Goal: Navigation & Orientation: Understand site structure

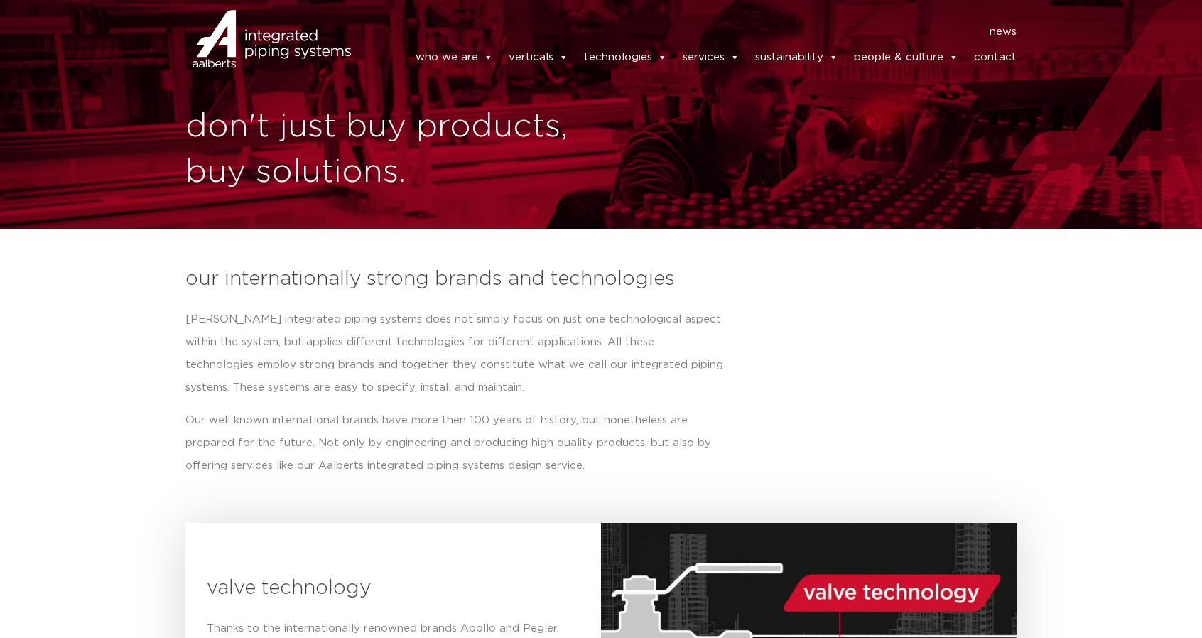
click at [832, 21] on nav "news" at bounding box center [693, 32] width 645 height 23
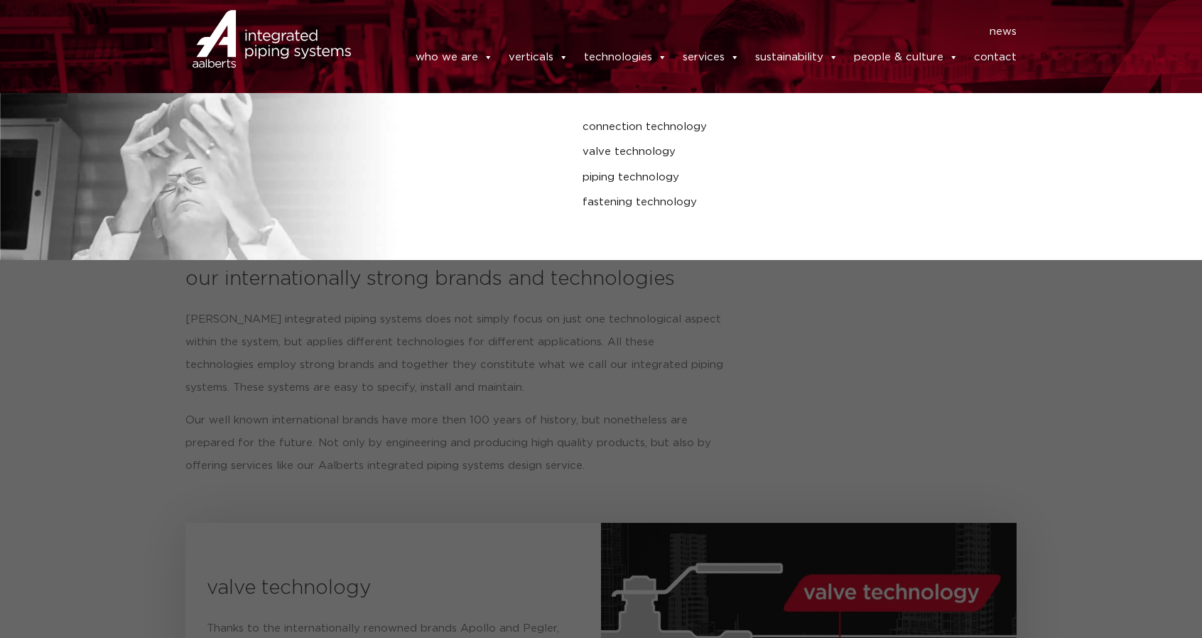
click at [614, 60] on link "technologies" at bounding box center [625, 57] width 83 height 28
click at [619, 136] on link "connection technology" at bounding box center [807, 127] width 451 height 18
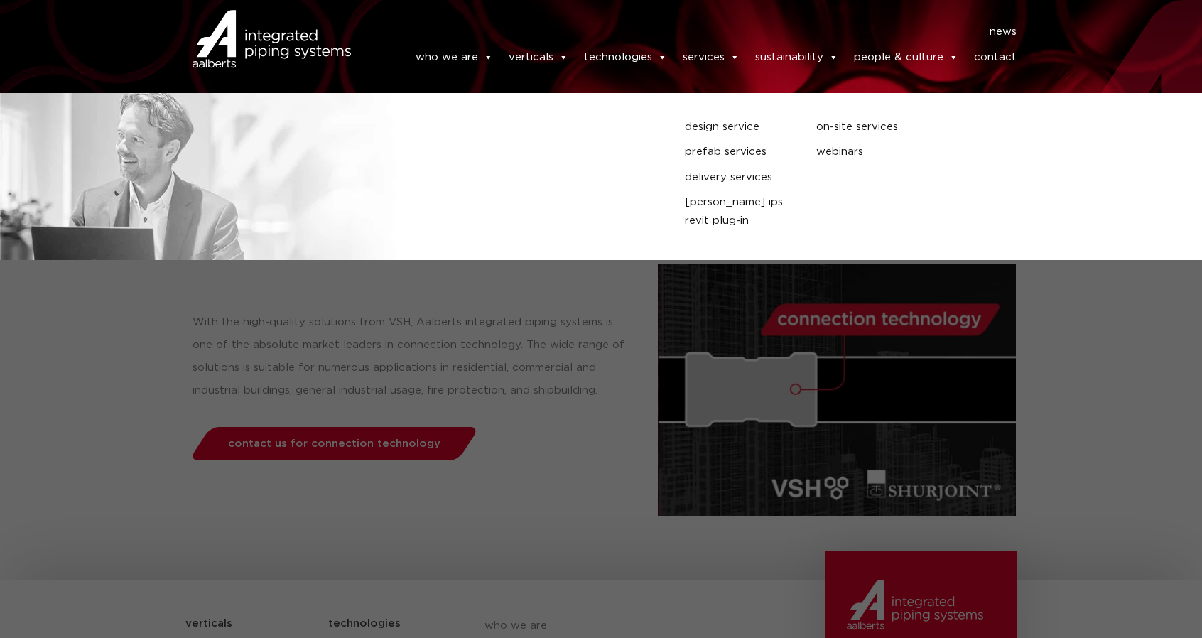
click at [702, 65] on link "services" at bounding box center [710, 57] width 57 height 28
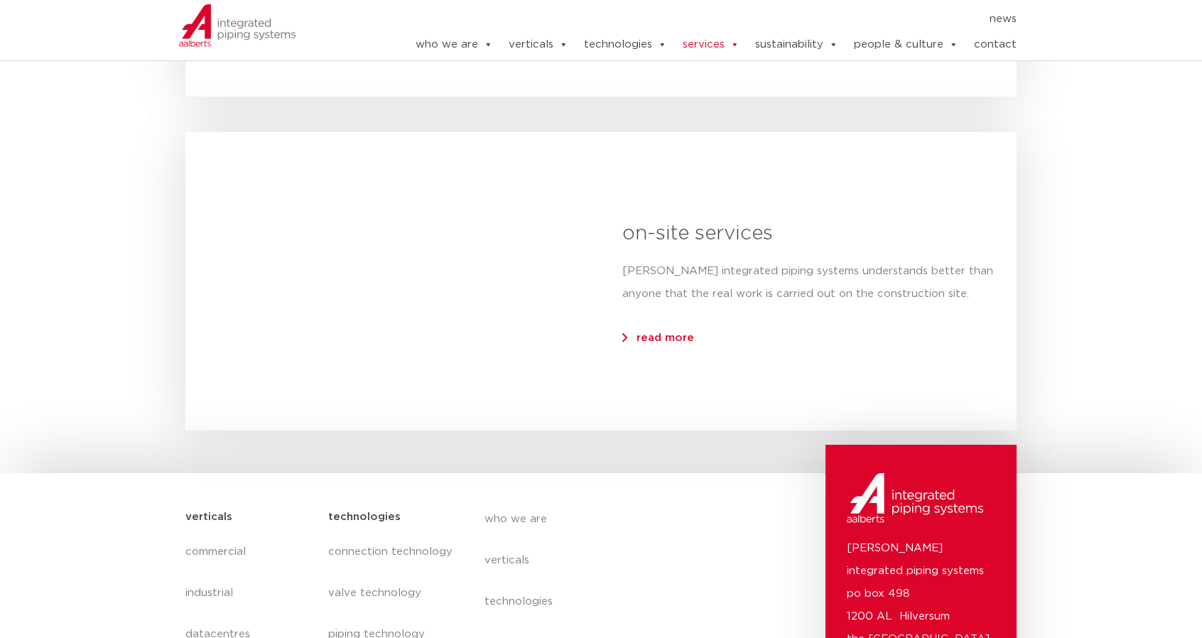
scroll to position [1917, 0]
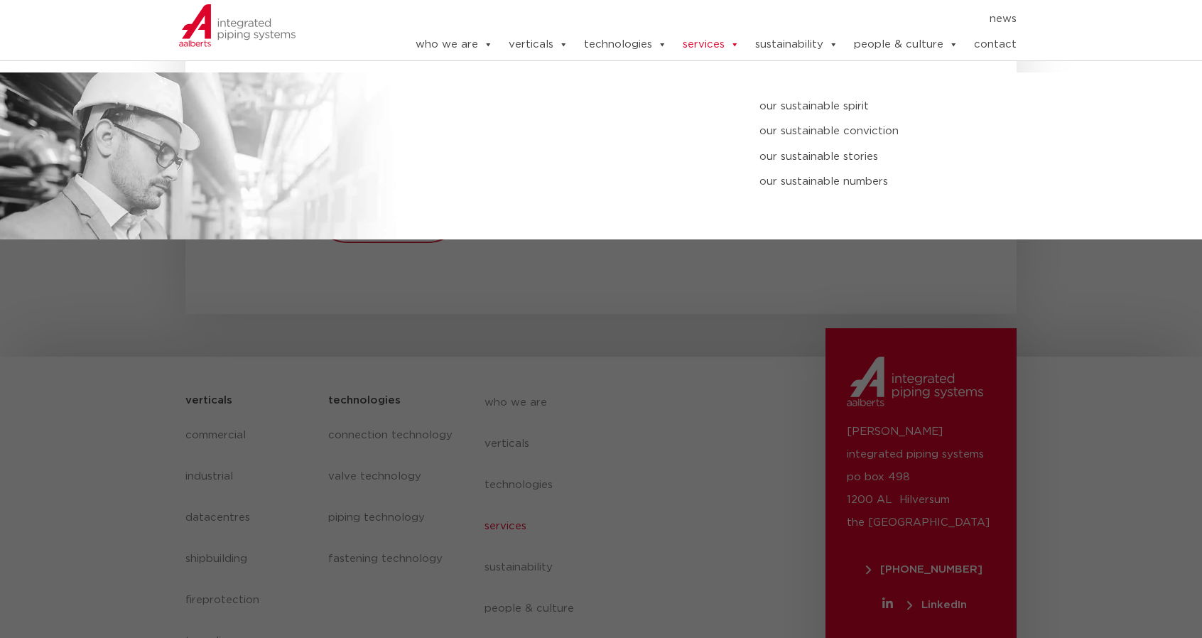
click at [798, 49] on link "sustainability" at bounding box center [796, 45] width 83 height 28
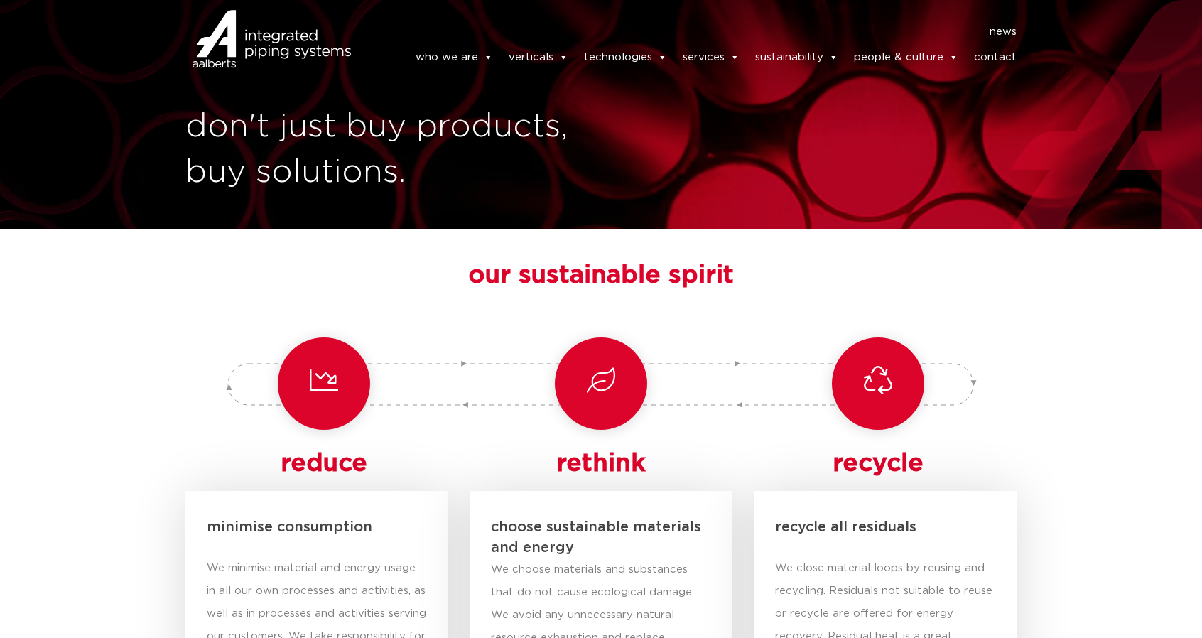
click at [861, 384] on div "" at bounding box center [878, 383] width 92 height 93
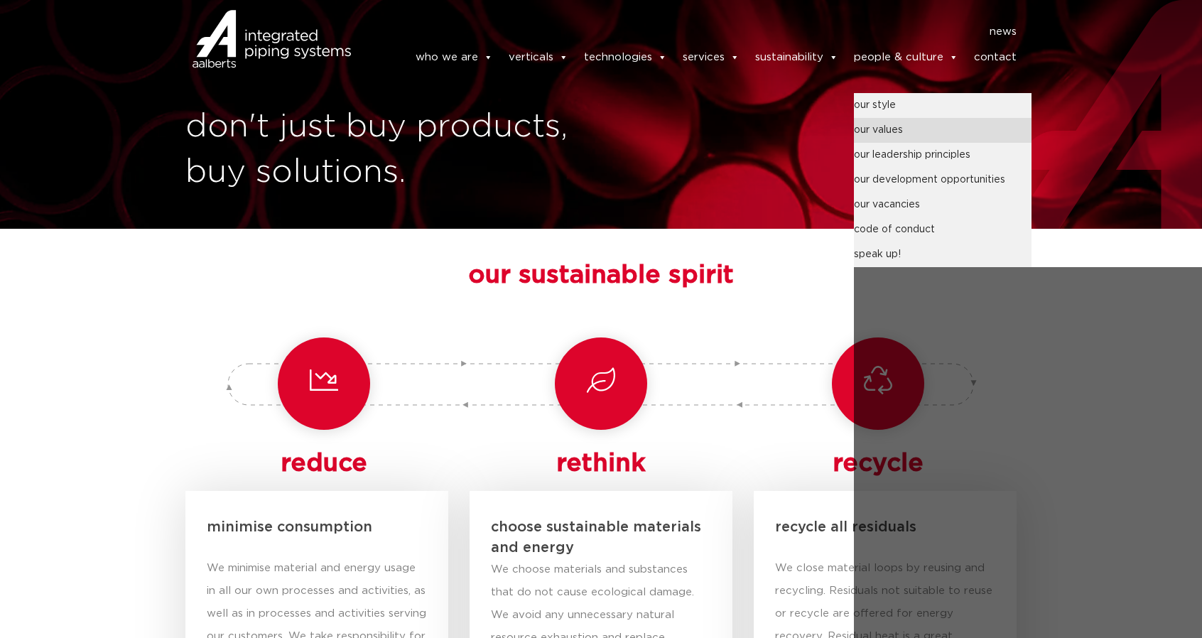
click at [872, 134] on link "our values" at bounding box center [943, 130] width 178 height 25
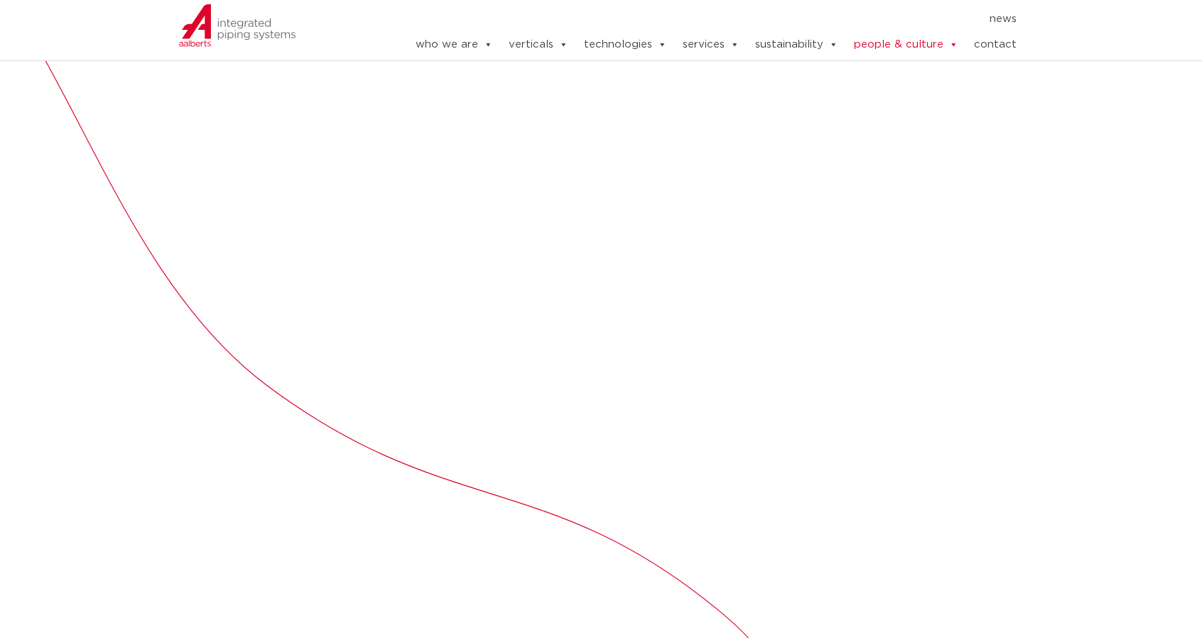
scroll to position [457, 0]
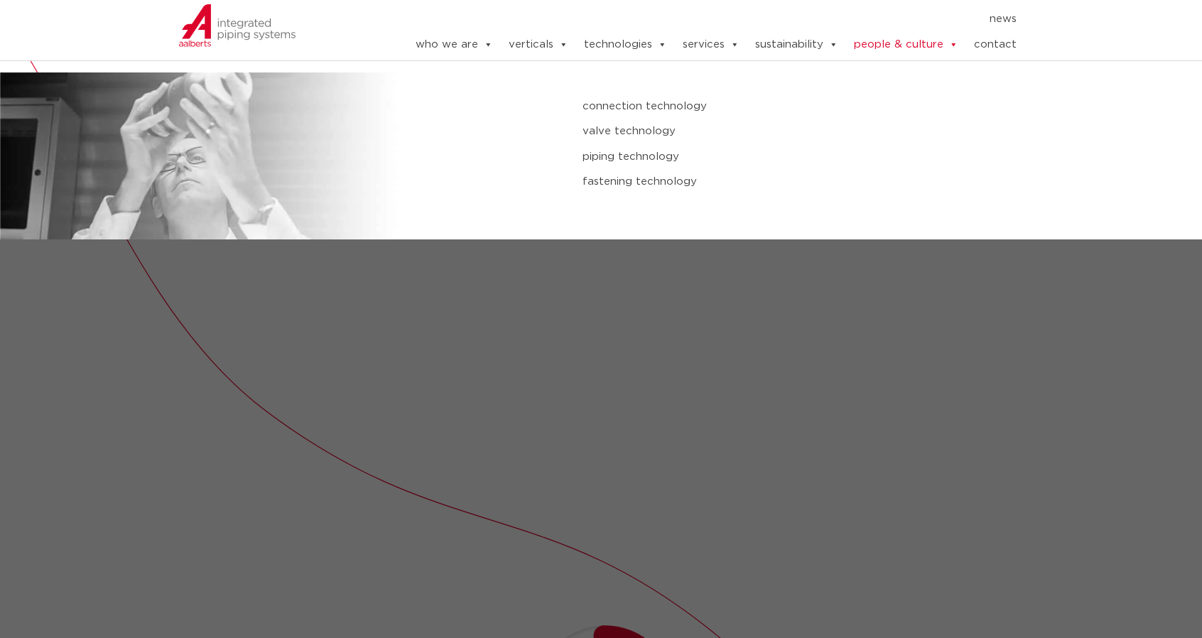
click at [594, 52] on link "technologies" at bounding box center [625, 45] width 83 height 28
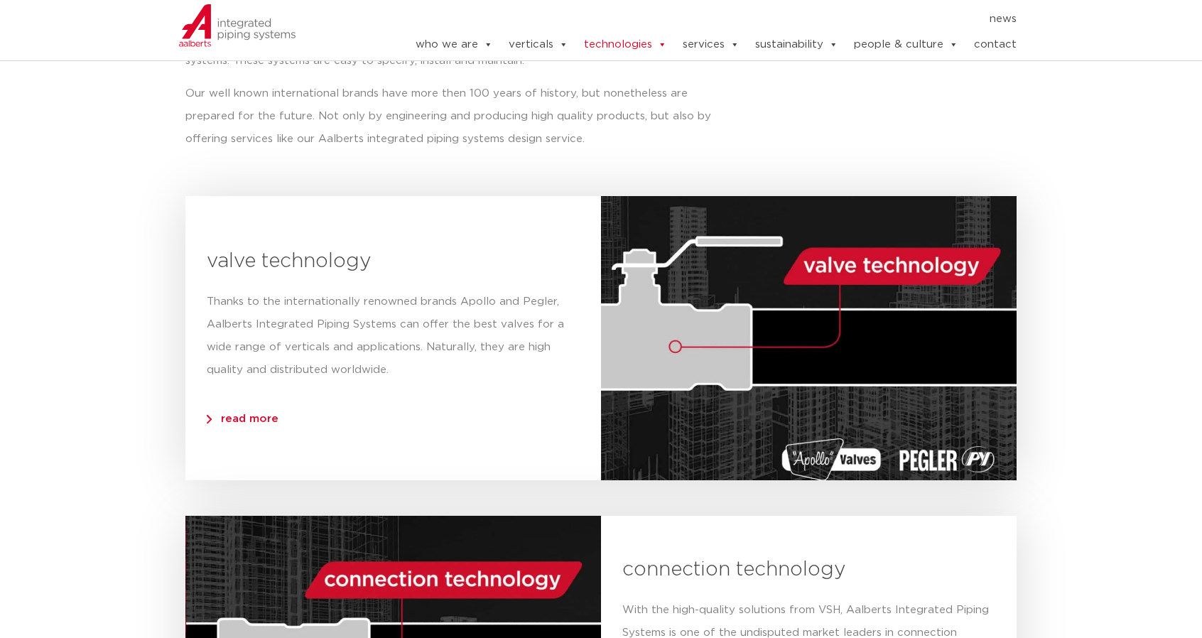
scroll to position [355, 0]
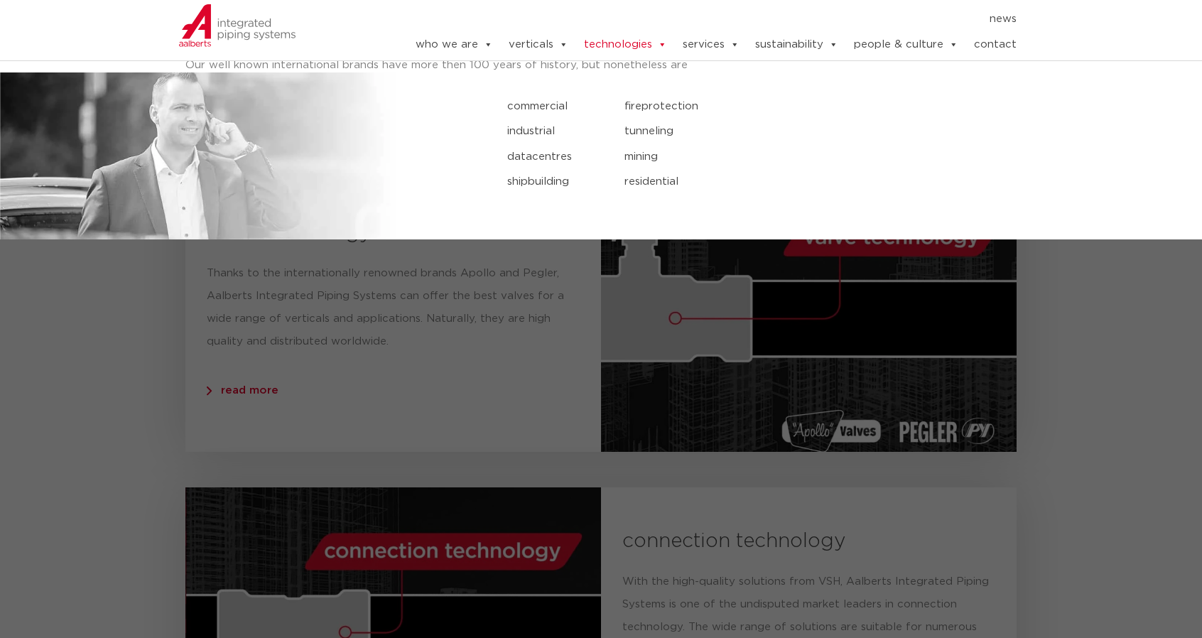
click at [552, 53] on link "verticals" at bounding box center [538, 45] width 60 height 28
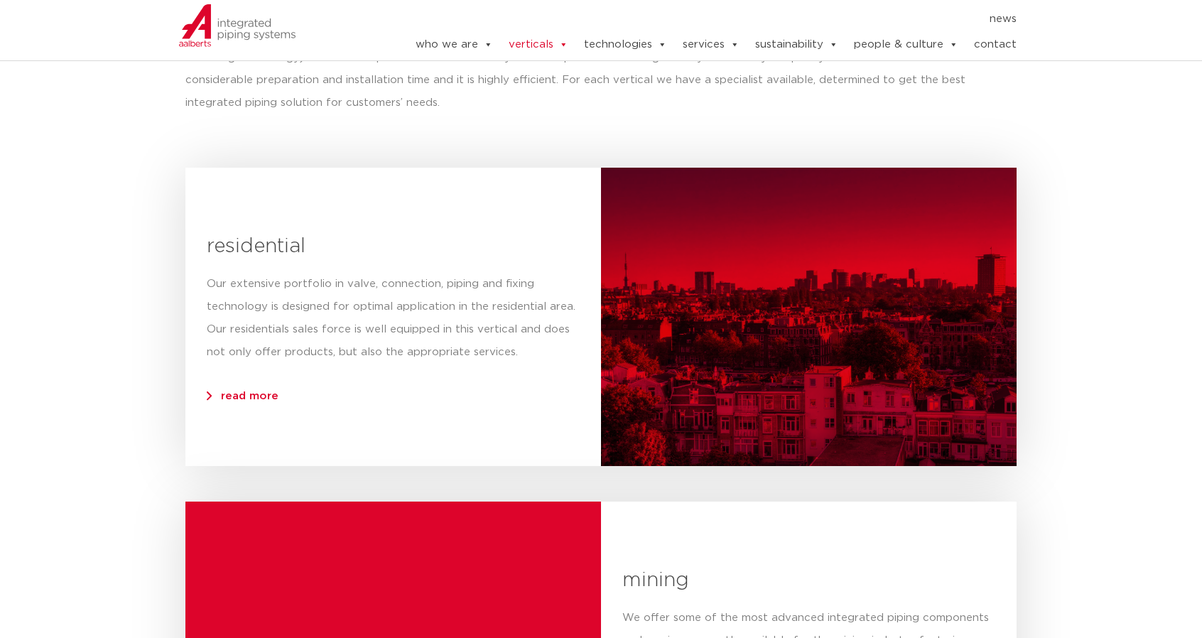
scroll to position [781, 0]
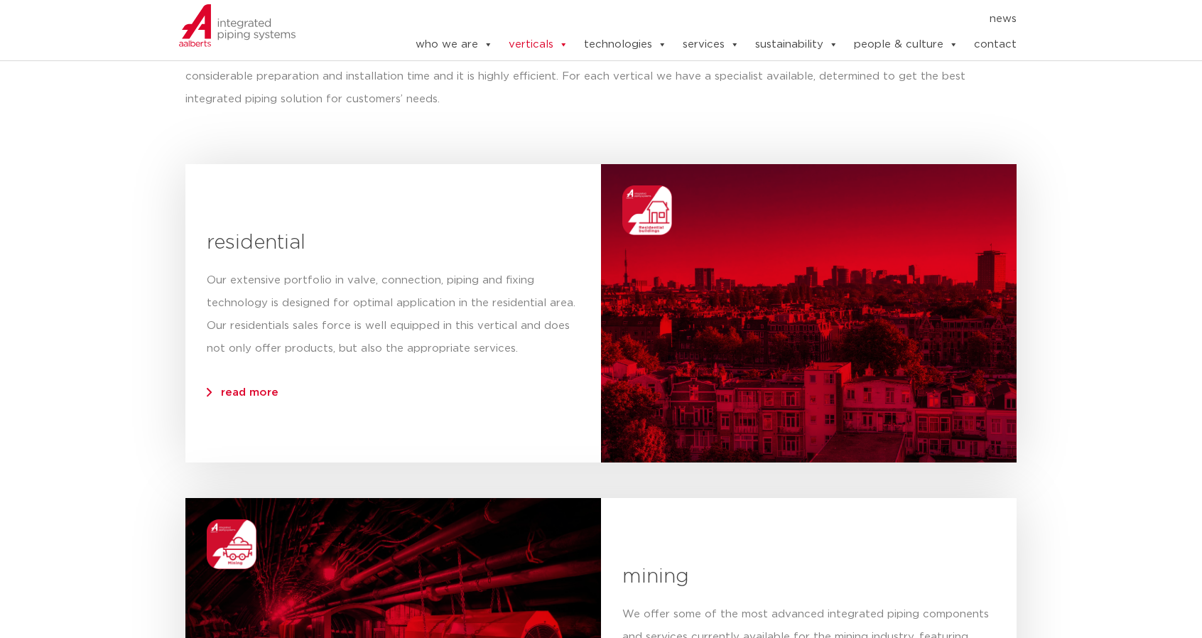
click at [946, 303] on div at bounding box center [808, 313] width 415 height 298
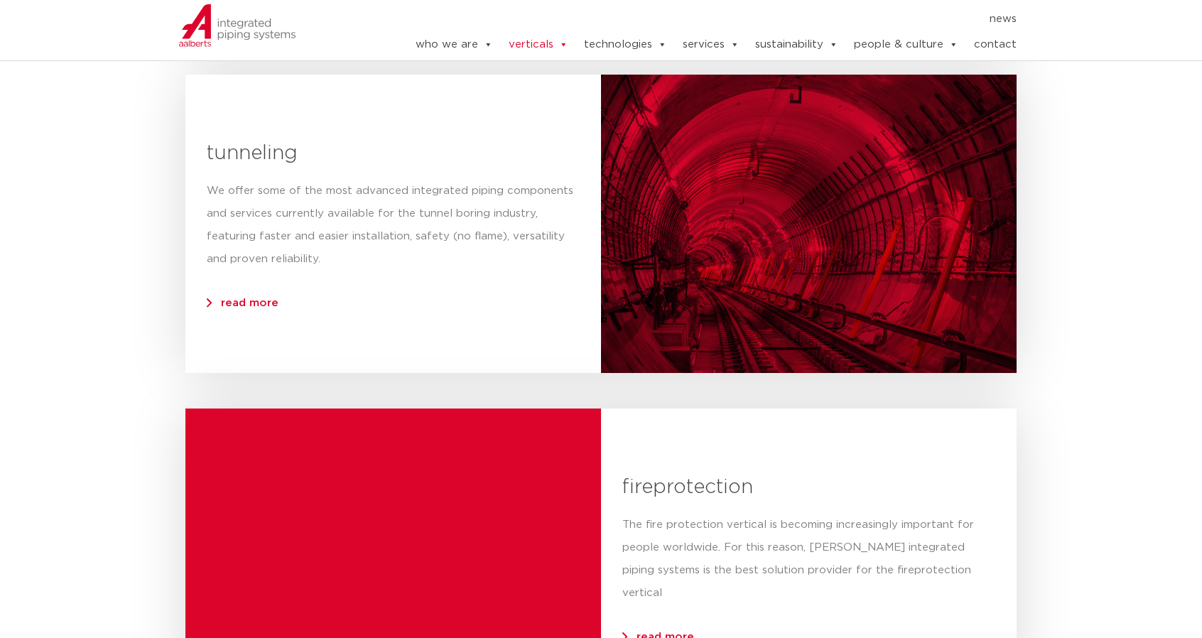
scroll to position [1491, 0]
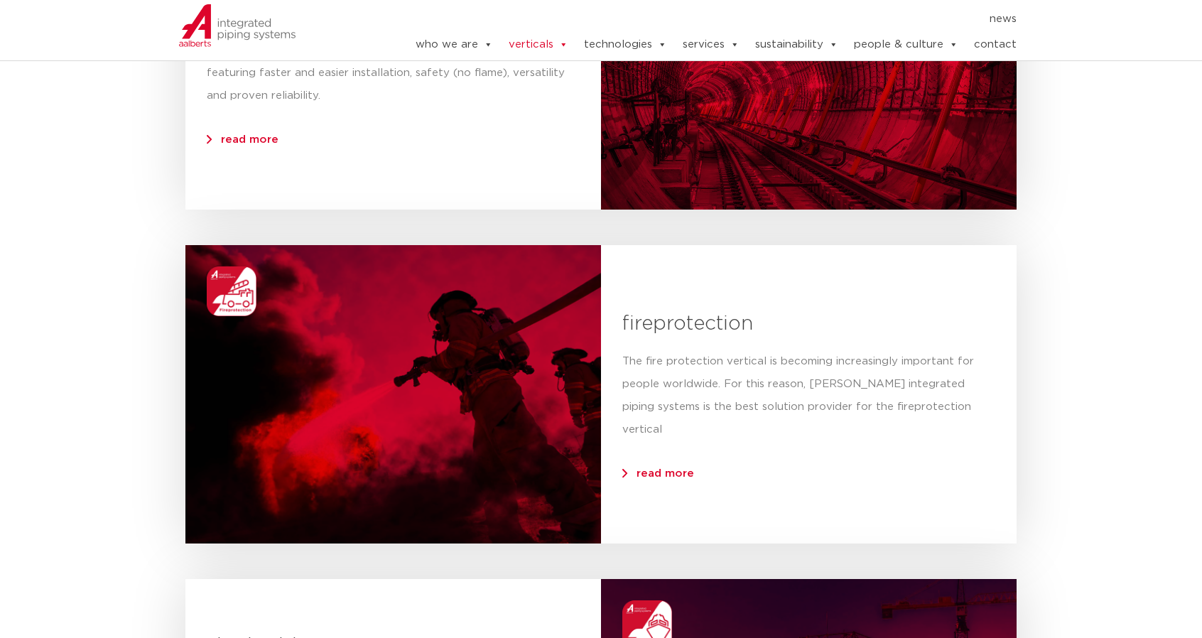
scroll to position [1704, 0]
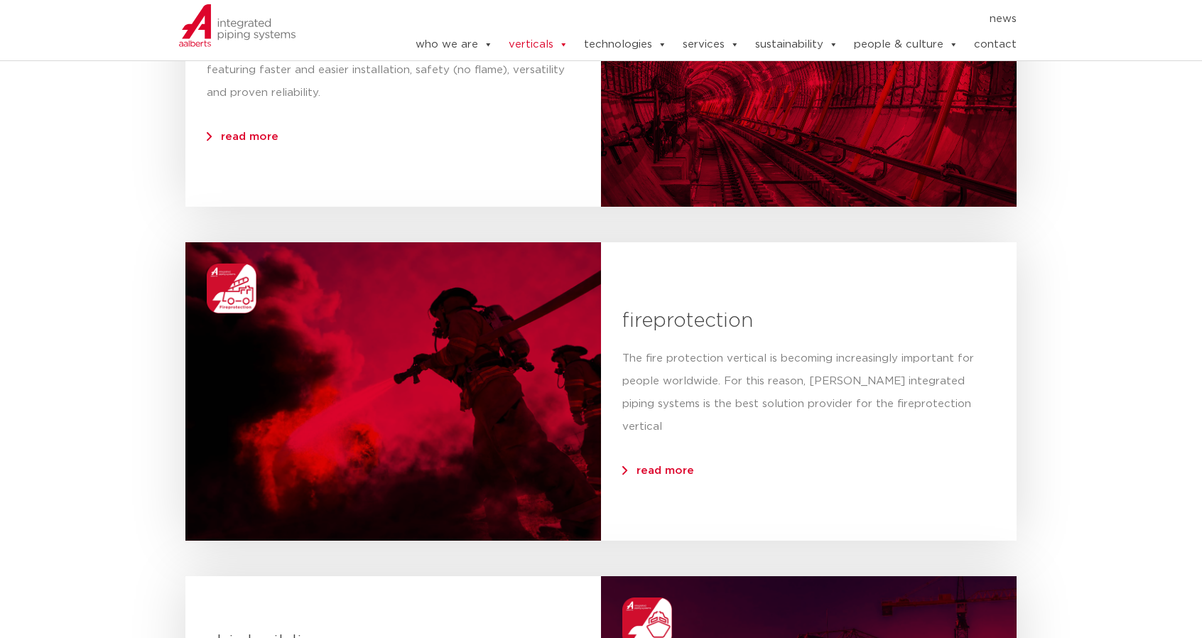
click at [1138, 426] on section "residential Our extensive portfolio in valve, connection, piping and fixing tec…" at bounding box center [601, 561] width 1202 height 2713
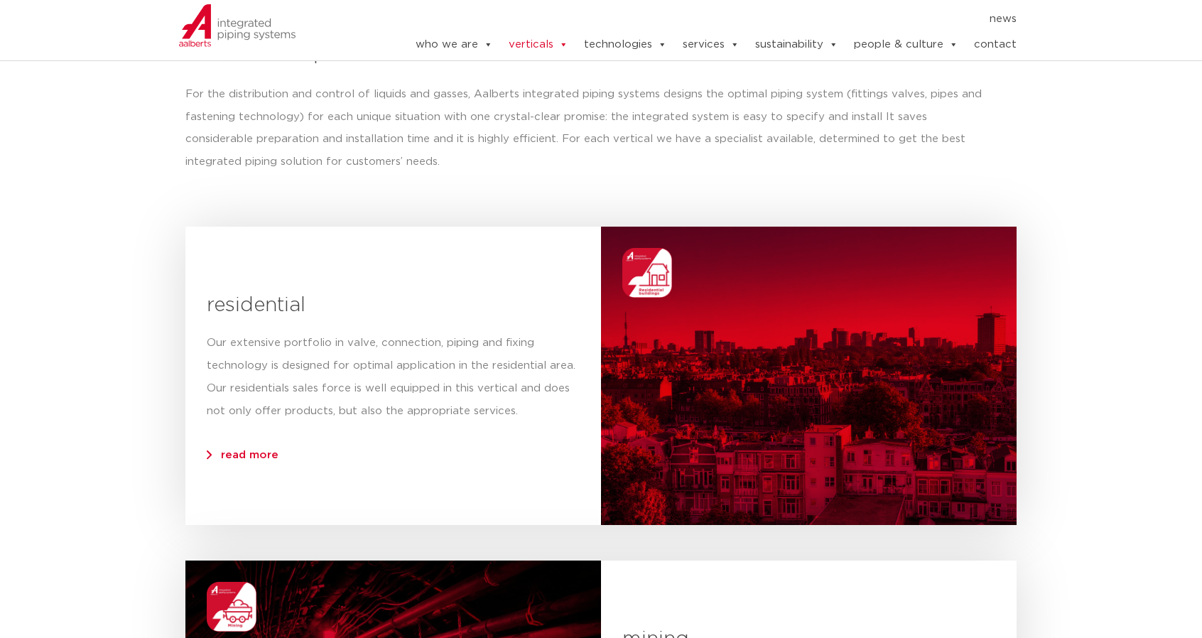
scroll to position [710, 0]
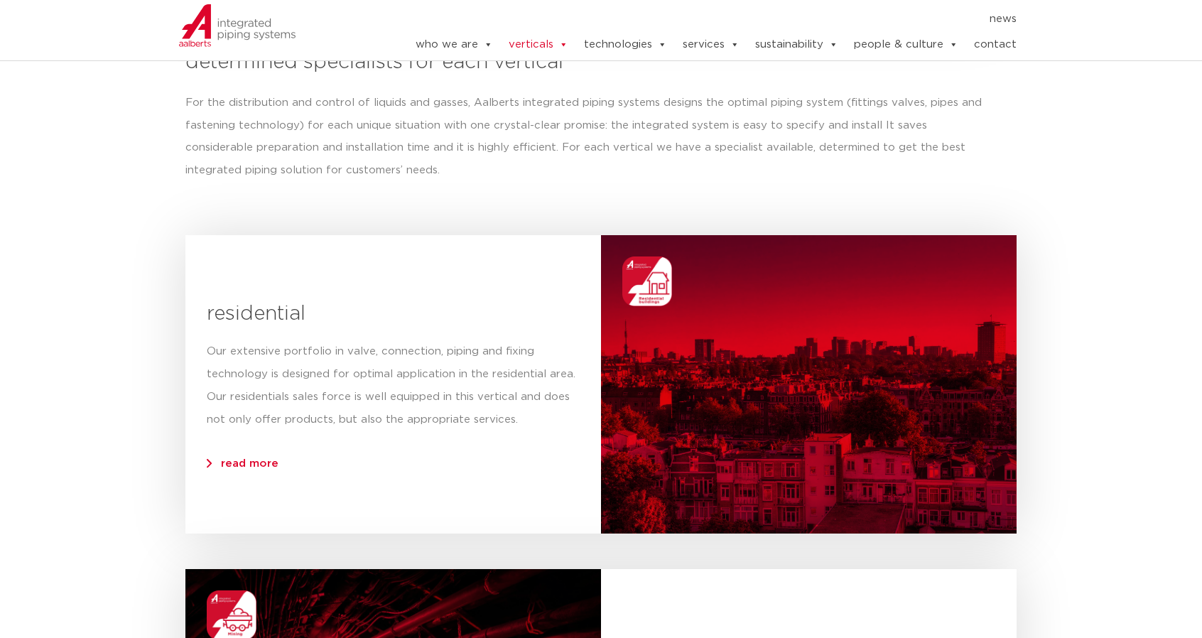
click at [256, 315] on h3 "residential" at bounding box center [393, 314] width 373 height 30
copy h3 "residential"
click at [213, 343] on p "Our extensive portfolio in valve, connection, piping and fixing technology is d…" at bounding box center [393, 385] width 373 height 91
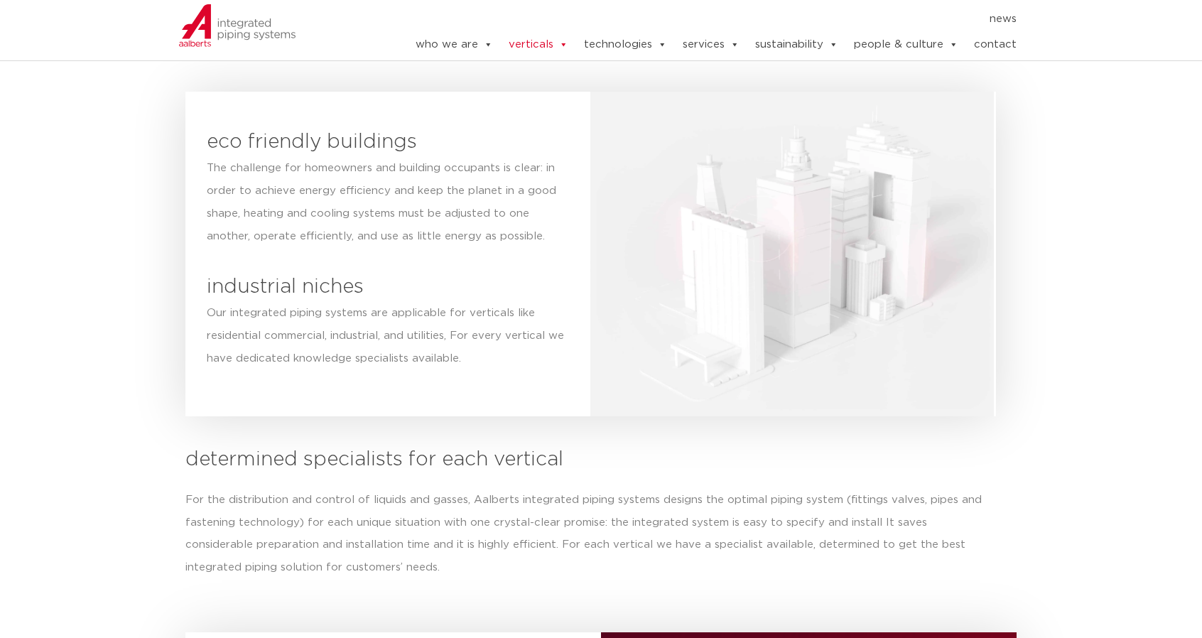
scroll to position [0, 0]
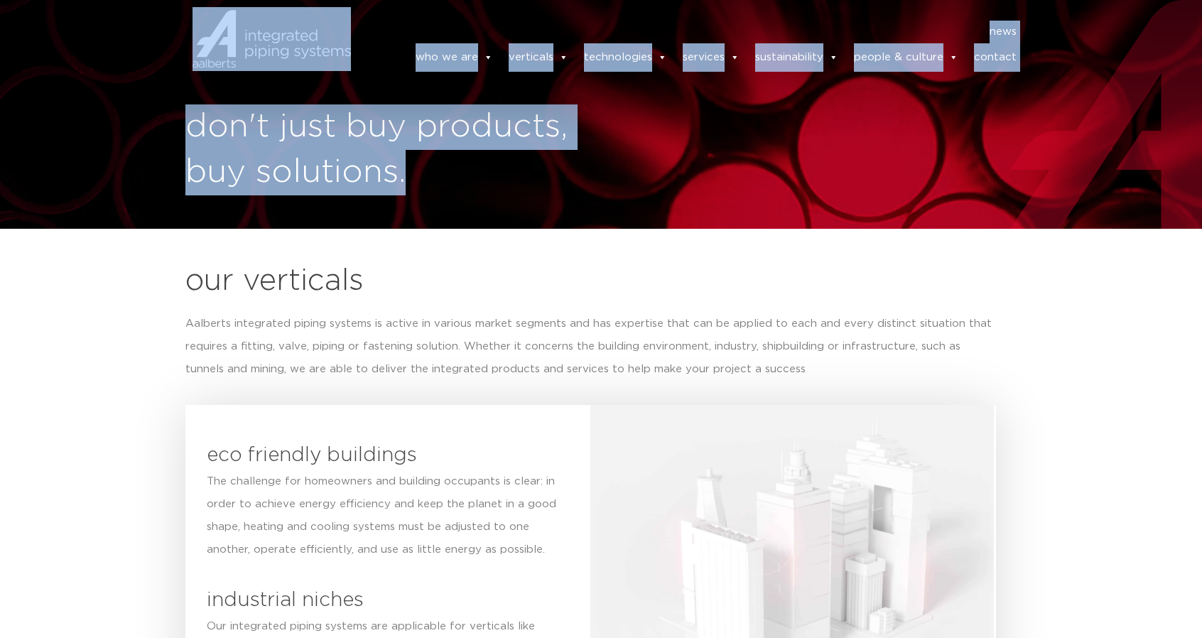
drag, startPoint x: 432, startPoint y: 190, endPoint x: 178, endPoint y: 134, distance: 260.5
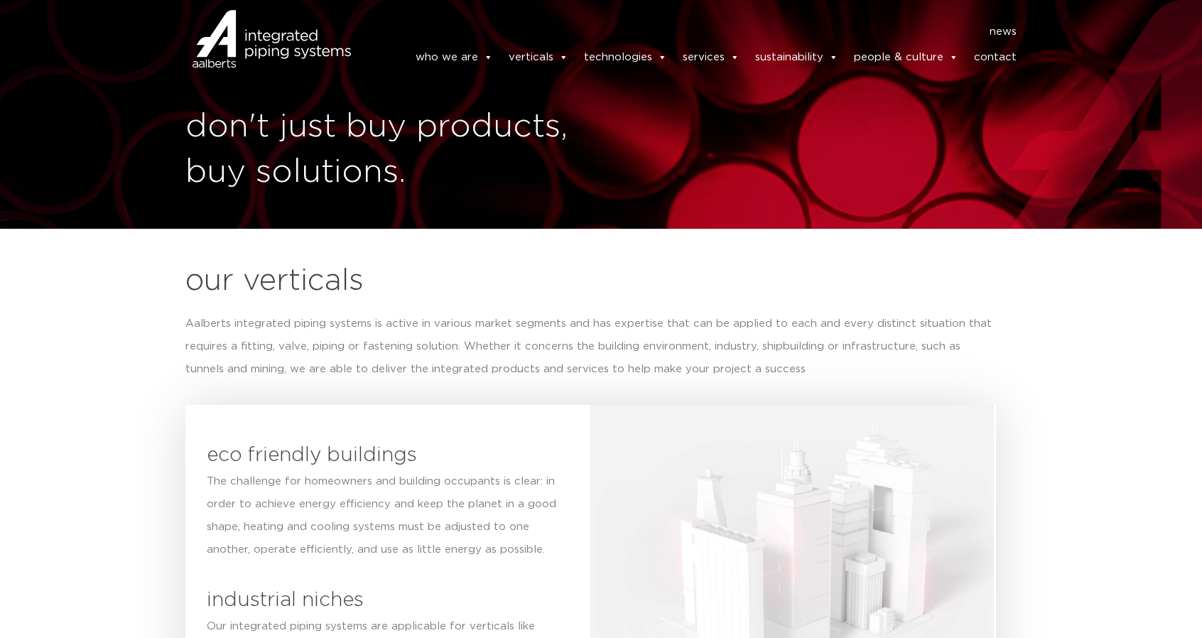
drag, startPoint x: 177, startPoint y: 134, endPoint x: 251, endPoint y: 162, distance: 79.5
click at [177, 92] on header "news news who we are we are Aalberts integrated piping systems our mission our …" at bounding box center [601, 46] width 1202 height 92
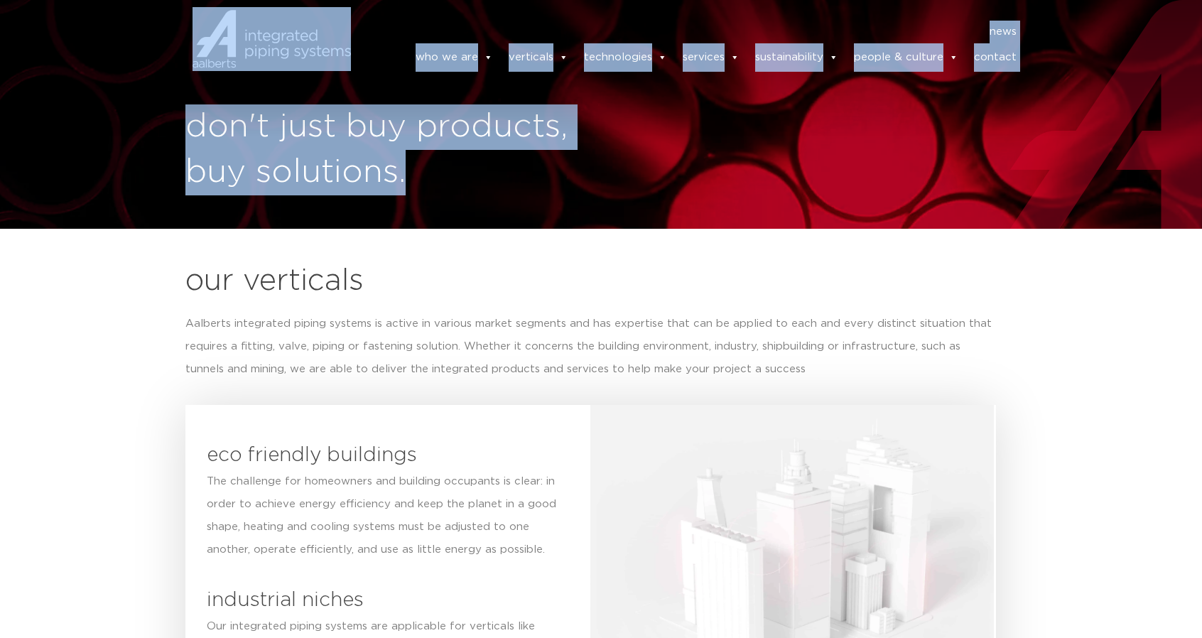
drag, startPoint x: 418, startPoint y: 184, endPoint x: 205, endPoint y: 128, distance: 221.0
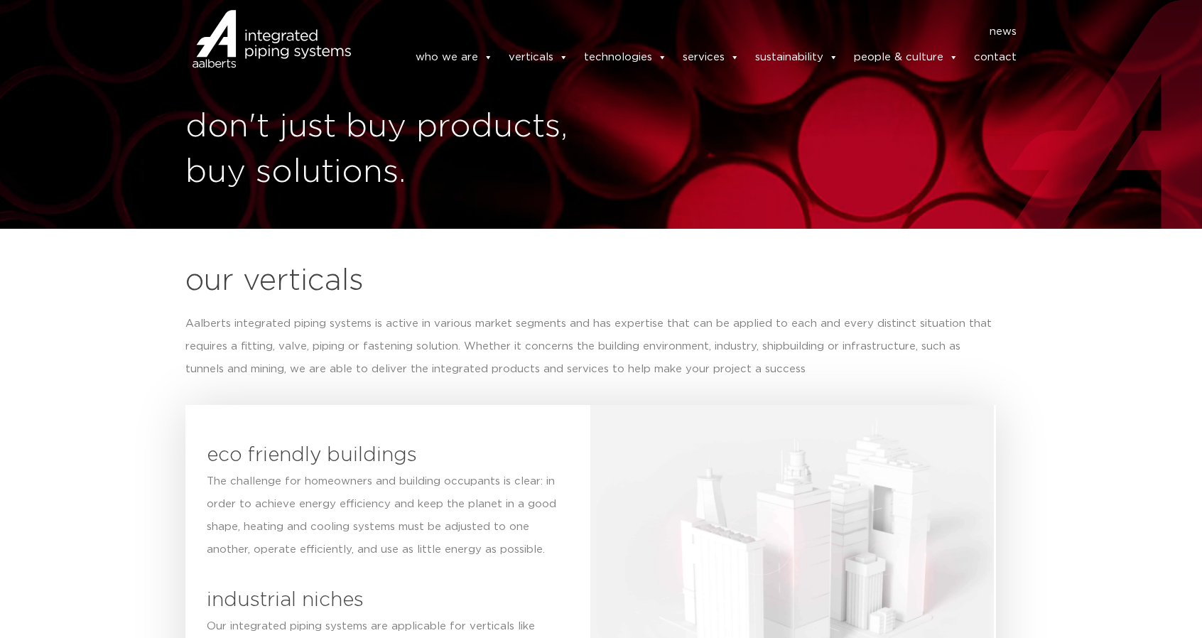
click at [227, 92] on header "news news who we are we are Aalberts integrated piping systems our mission our …" at bounding box center [601, 46] width 1202 height 92
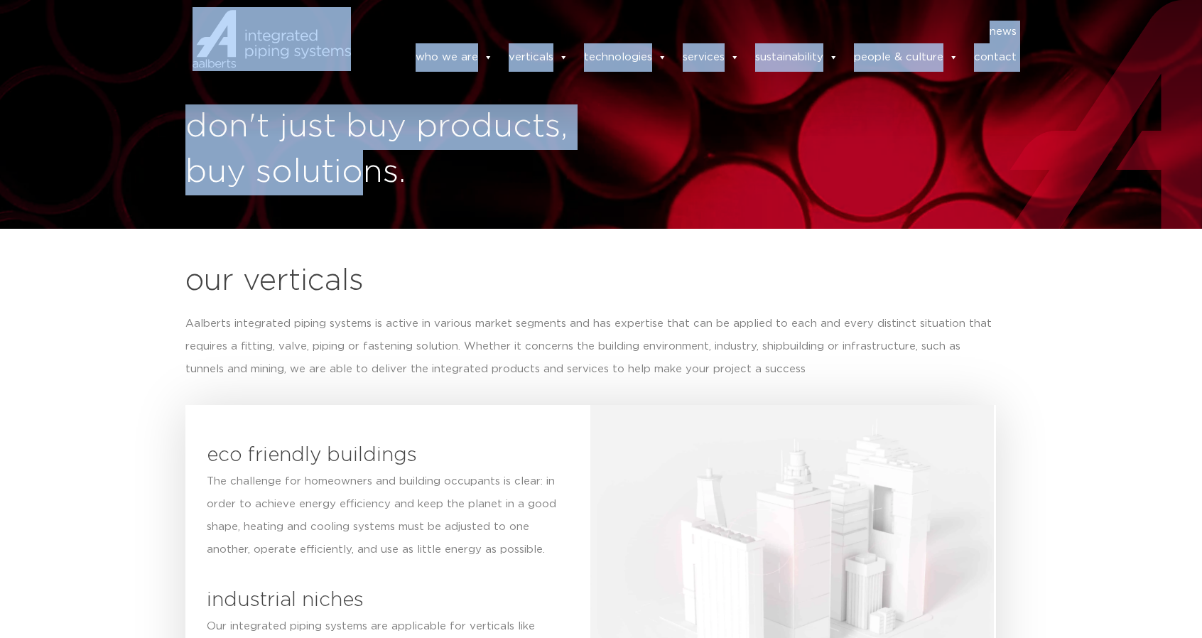
drag, startPoint x: 194, startPoint y: 125, endPoint x: 375, endPoint y: 180, distance: 189.4
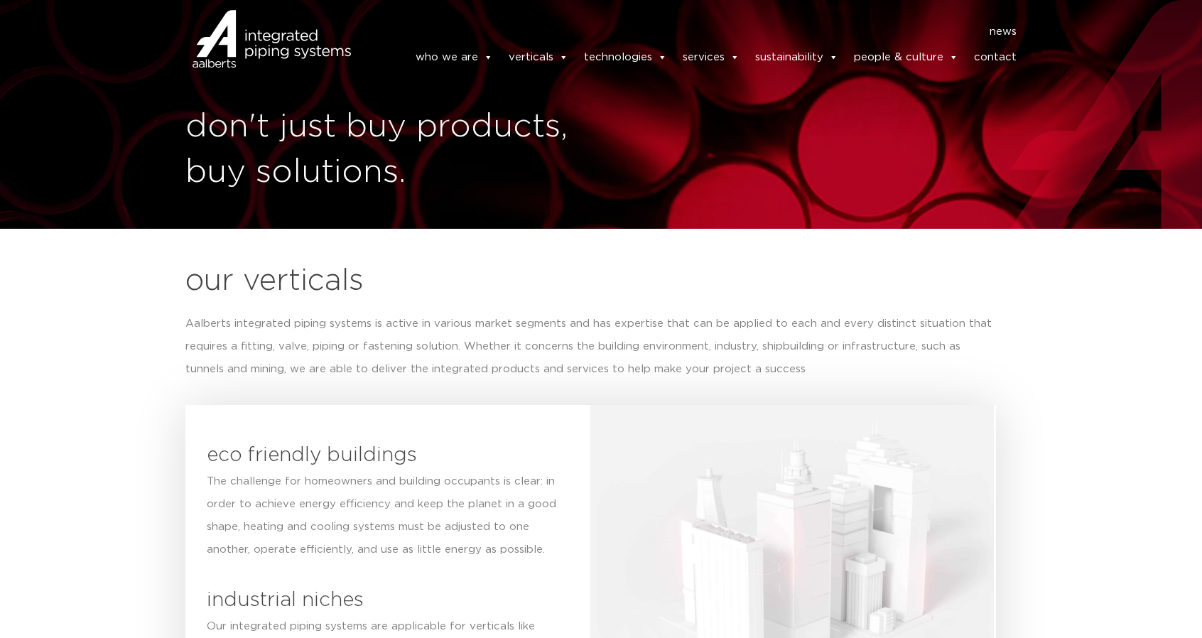
click at [440, 194] on h1 "don't just buy products, buy solutions." at bounding box center [389, 149] width 408 height 91
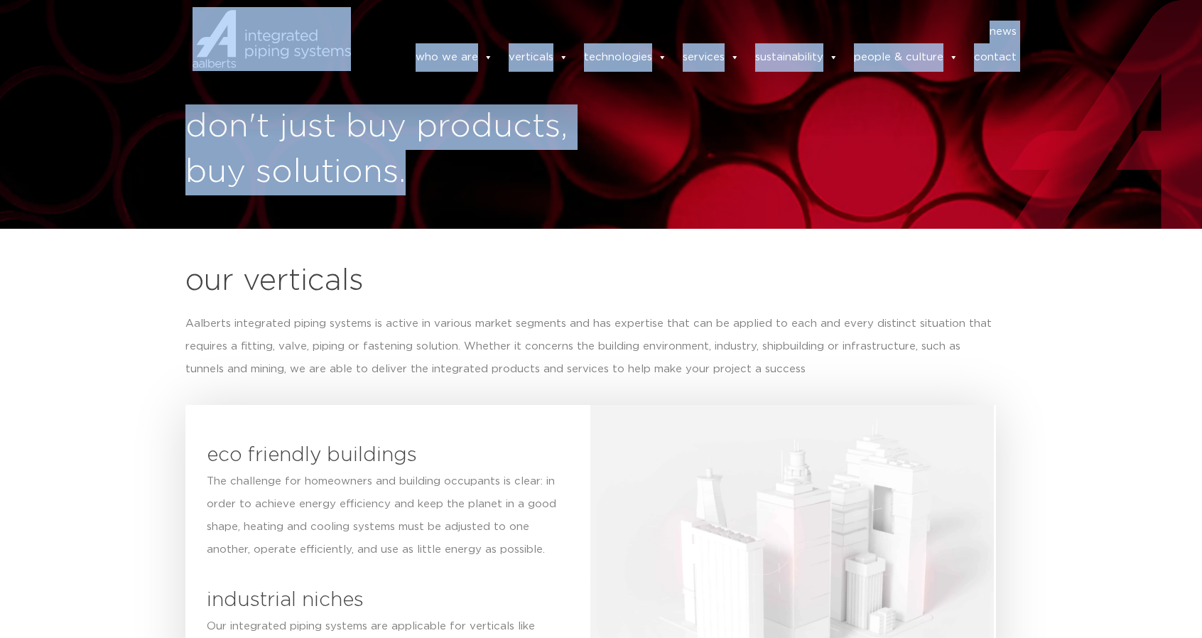
drag, startPoint x: 385, startPoint y: 173, endPoint x: 207, endPoint y: 132, distance: 182.8
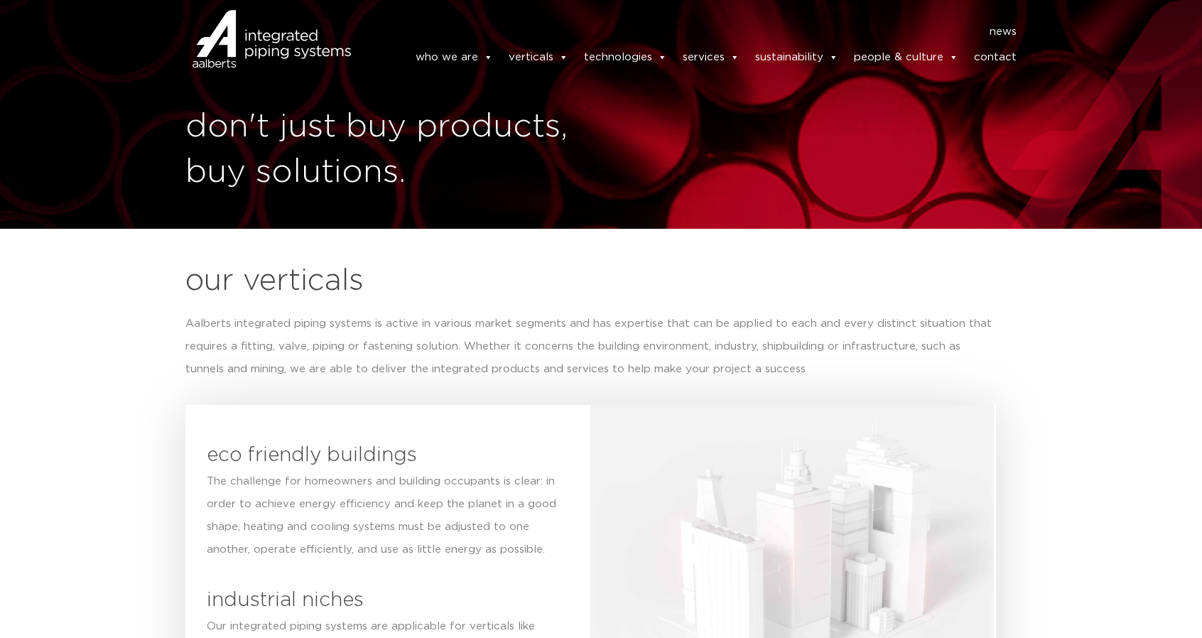
click at [266, 92] on header "news news who we are we are Aalberts integrated piping systems our mission our …" at bounding box center [601, 46] width 1202 height 92
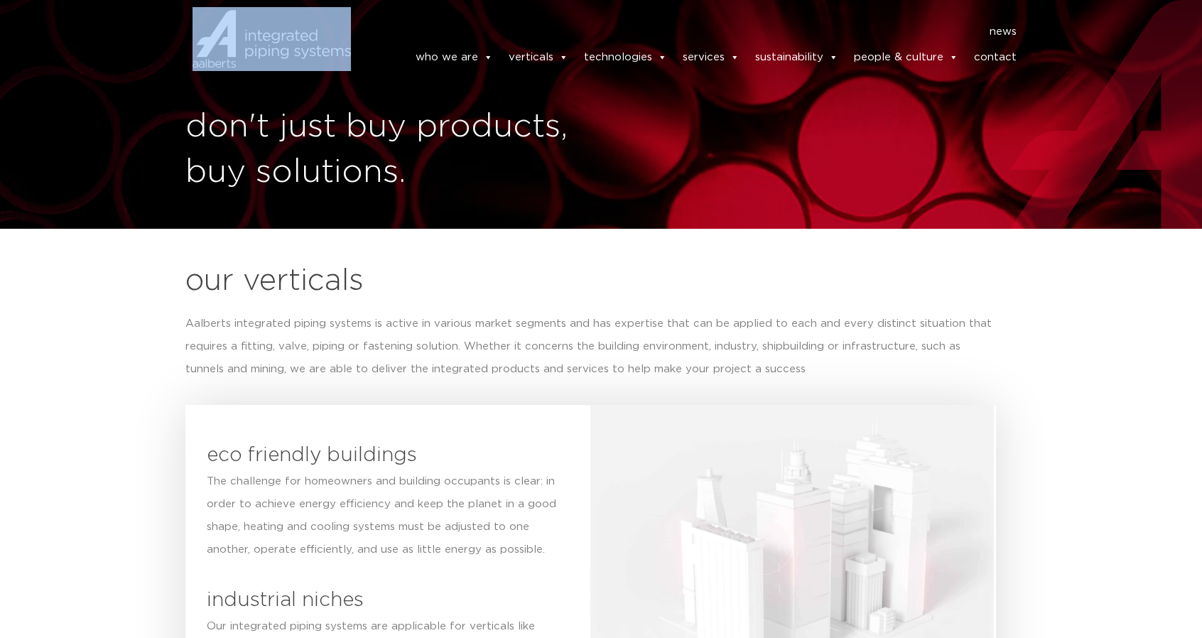
click at [266, 92] on header "news news who we are we are Aalberts integrated piping systems our mission our …" at bounding box center [601, 46] width 1202 height 92
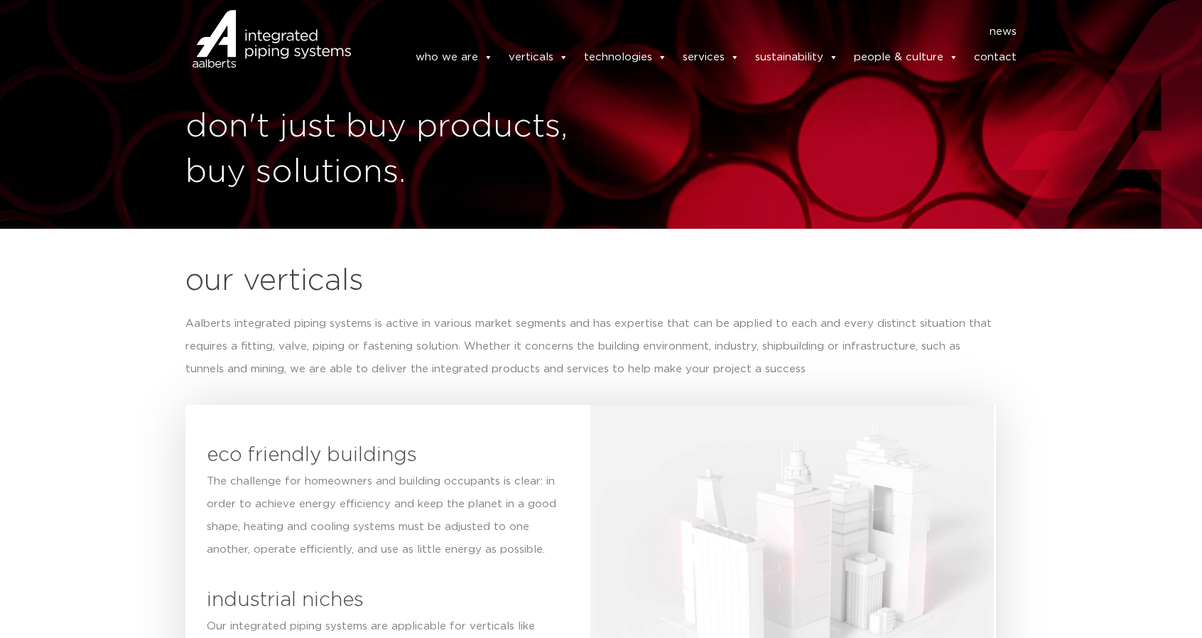
drag, startPoint x: 247, startPoint y: 133, endPoint x: 260, endPoint y: 135, distance: 13.0
click at [247, 92] on header "news news who we are we are Aalberts integrated piping systems our mission our …" at bounding box center [601, 46] width 1202 height 92
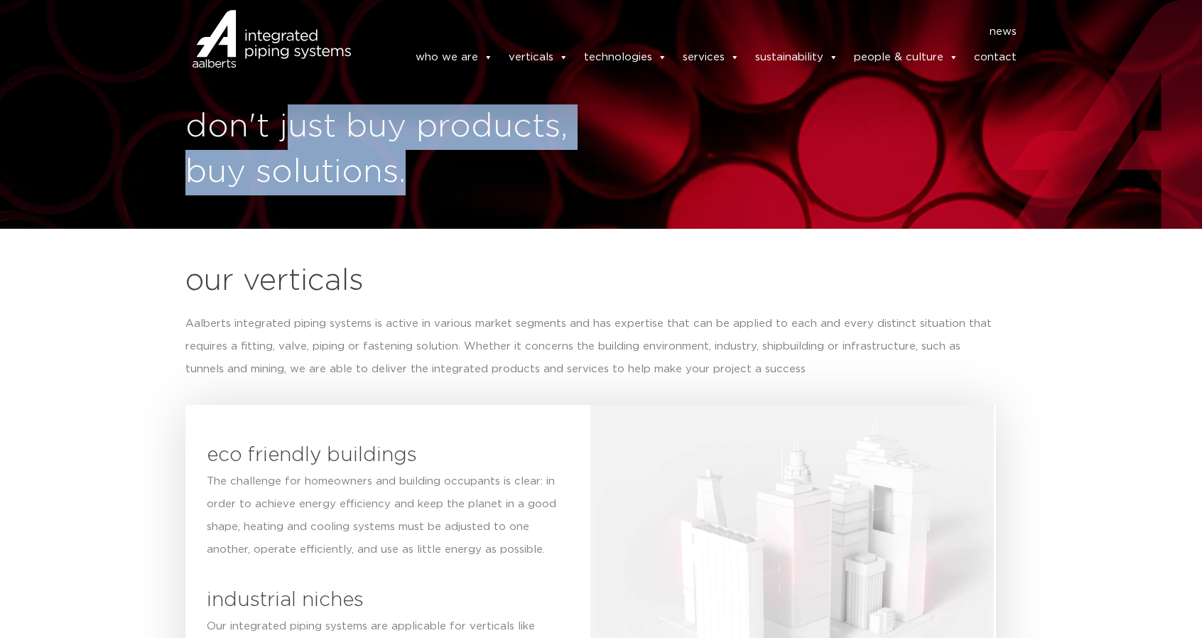
drag, startPoint x: 420, startPoint y: 187, endPoint x: 297, endPoint y: 143, distance: 131.2
click at [297, 143] on h1 "don't just buy products, buy solutions." at bounding box center [389, 149] width 408 height 91
copy h1 "ust buy products, buy solutions."
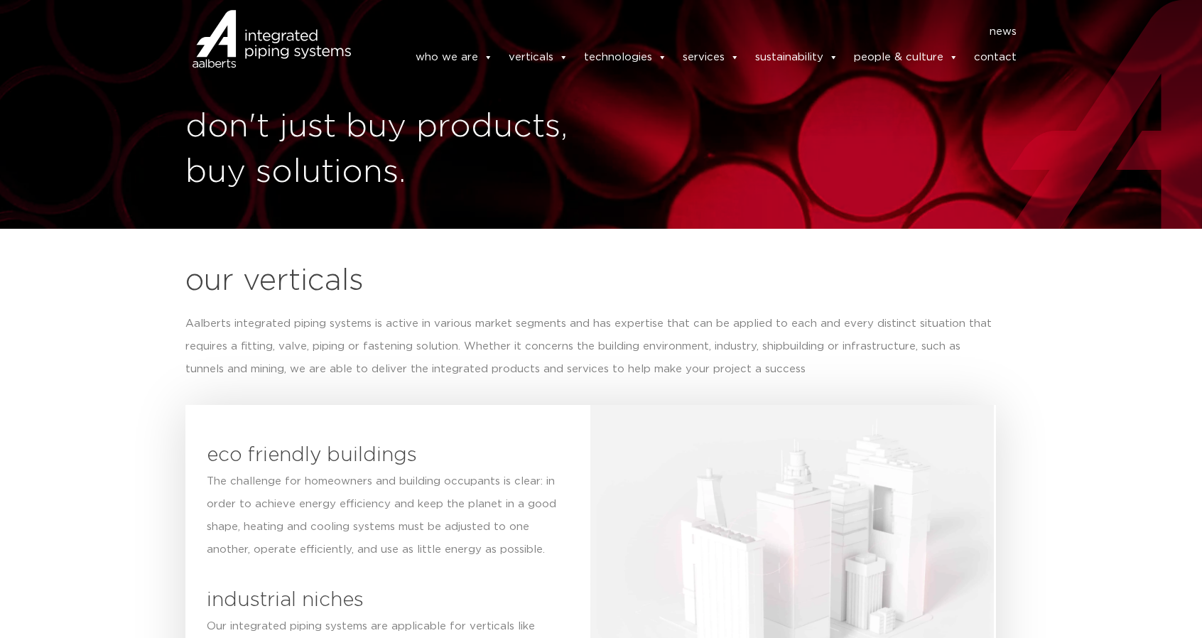
click at [998, 362] on div "our verticals Aalberts integrated piping systems is active in various market se…" at bounding box center [590, 583] width 824 height 653
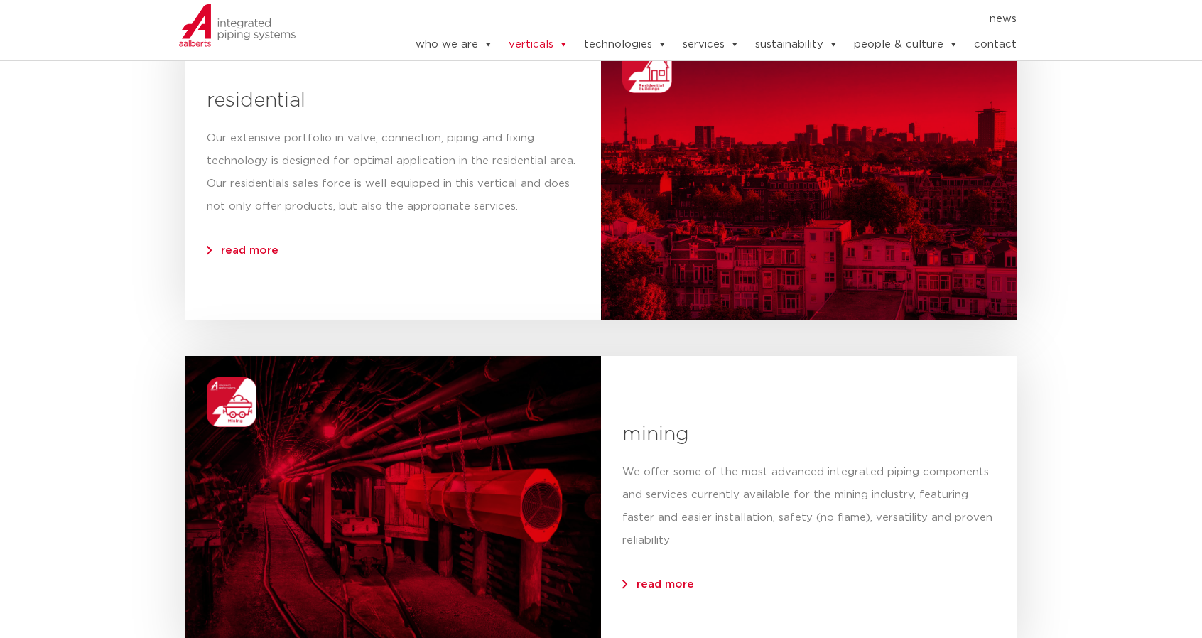
scroll to position [1278, 0]
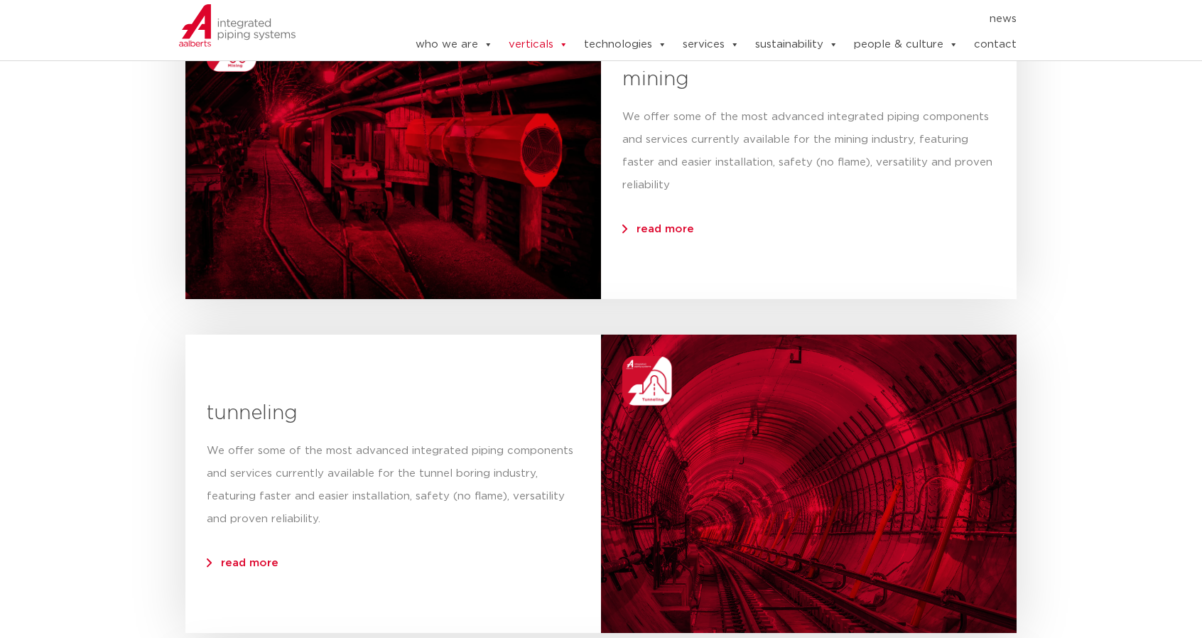
click at [650, 374] on img at bounding box center [647, 381] width 50 height 50
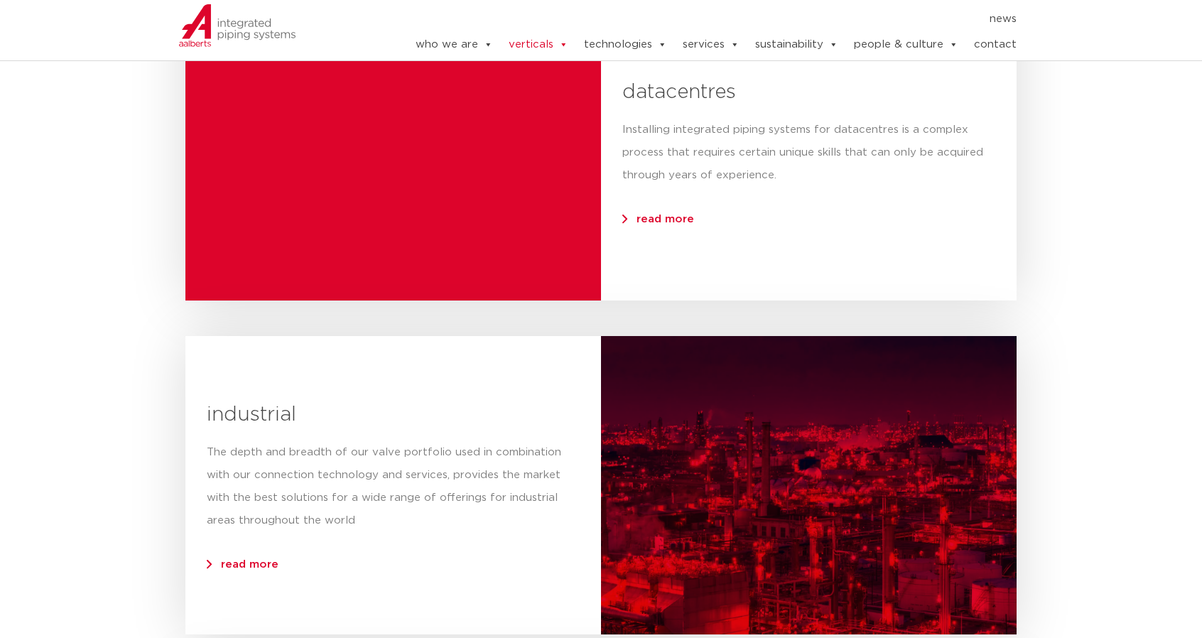
scroll to position [2628, 0]
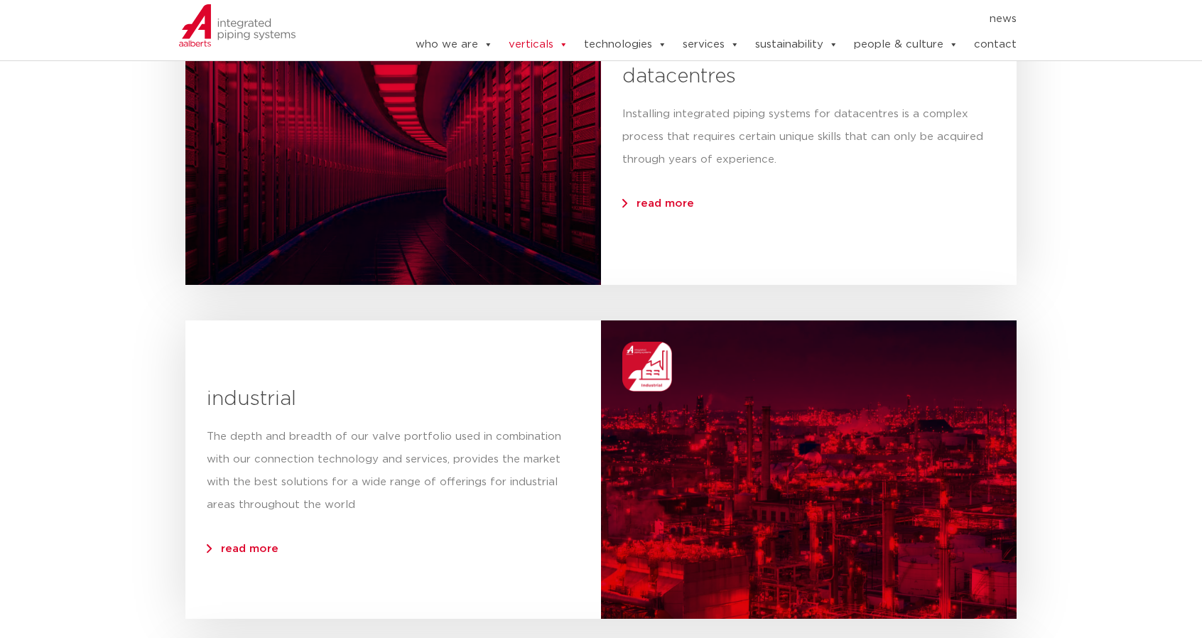
click at [660, 410] on div at bounding box center [808, 469] width 415 height 298
click at [660, 409] on div at bounding box center [808, 469] width 415 height 298
click at [760, 259] on section "datacentres Installing integrated piping systems for datacentres is a complex p…" at bounding box center [600, 136] width 831 height 298
click at [656, 354] on img at bounding box center [647, 367] width 50 height 50
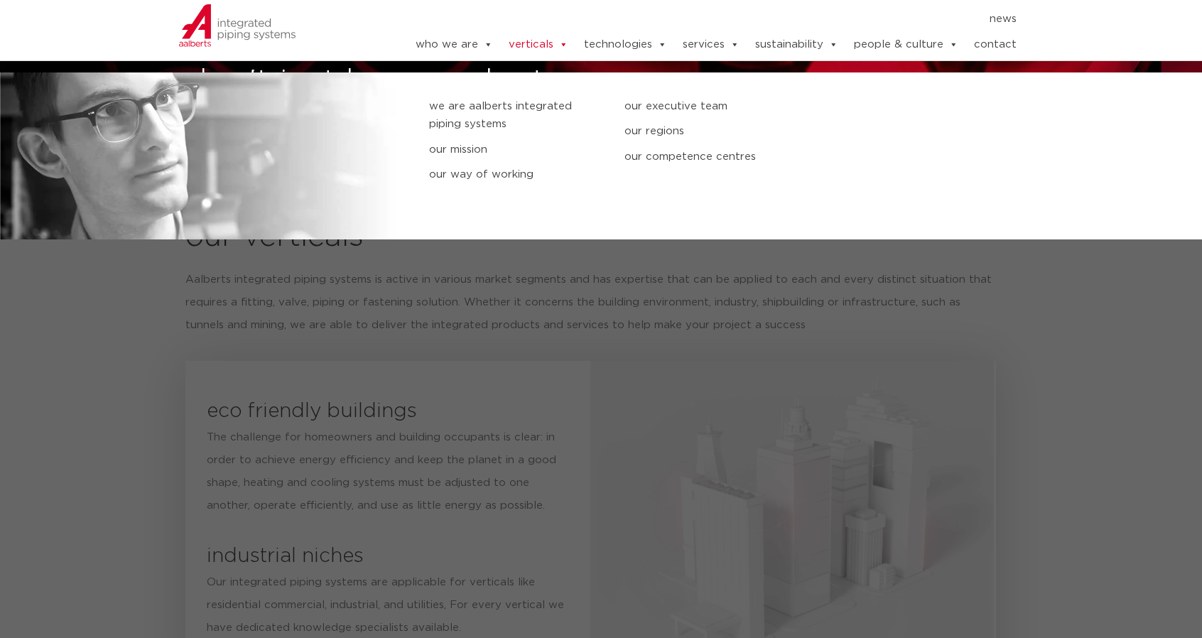
scroll to position [0, 0]
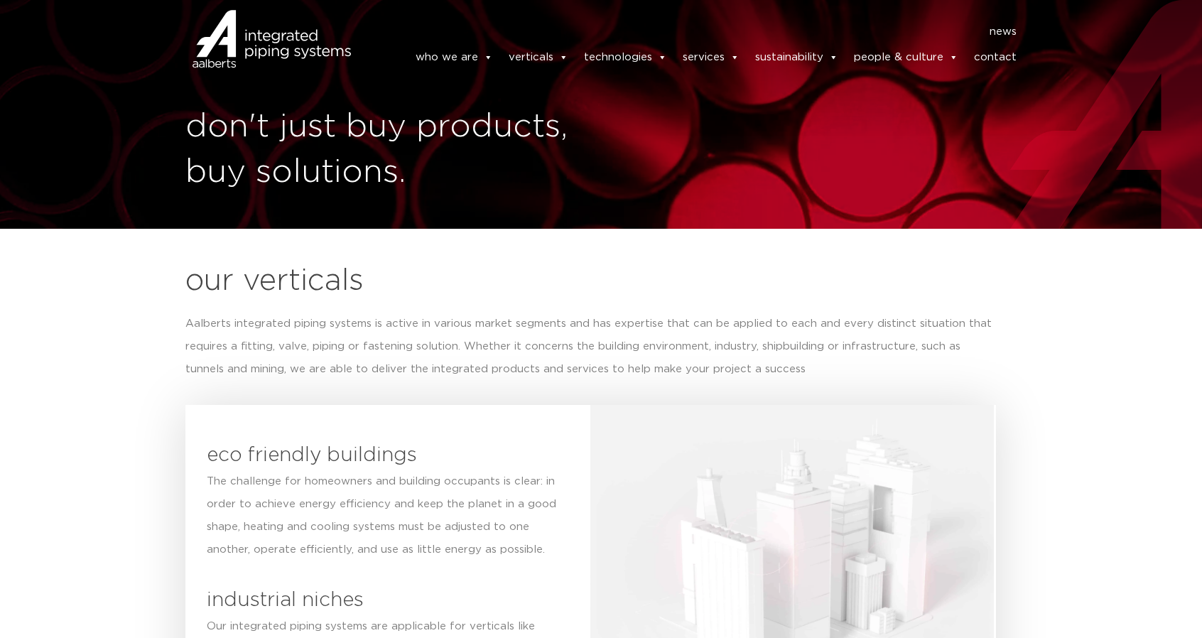
click at [274, 47] on img at bounding box center [237, 57] width 118 height 43
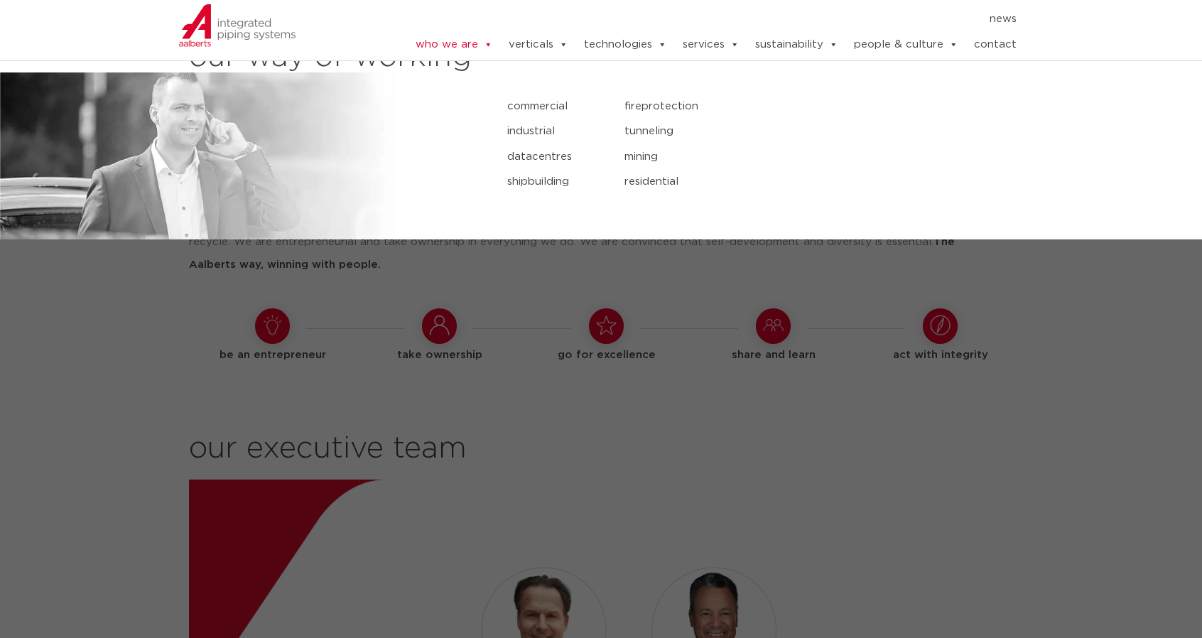
scroll to position [1151, 0]
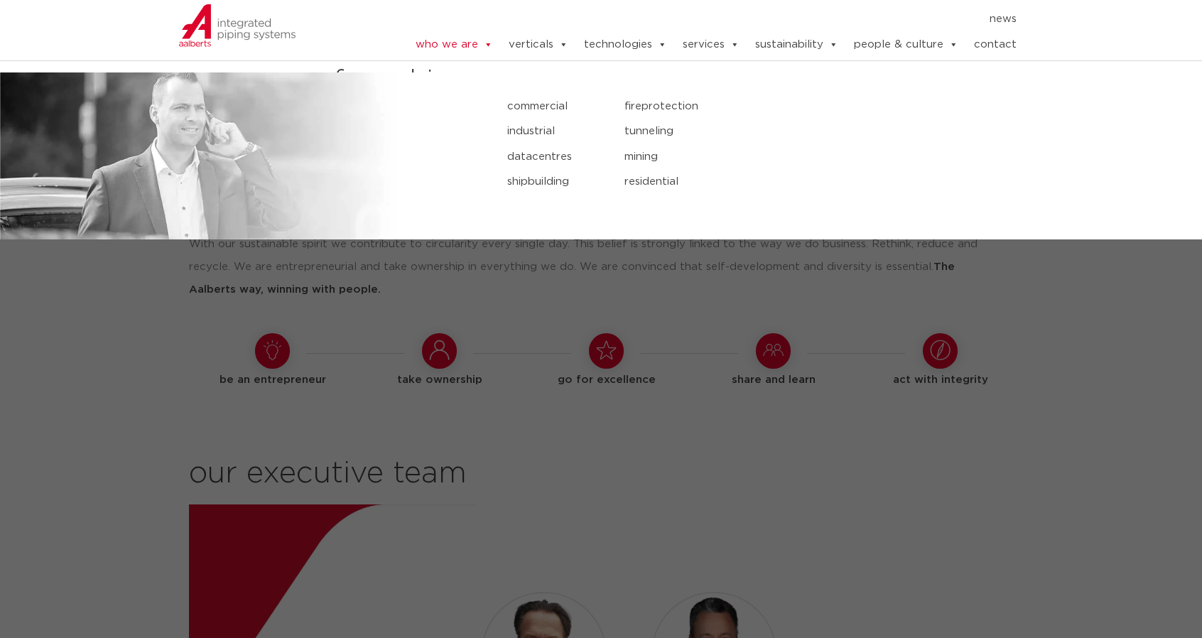
click at [534, 48] on link "verticals" at bounding box center [538, 45] width 60 height 28
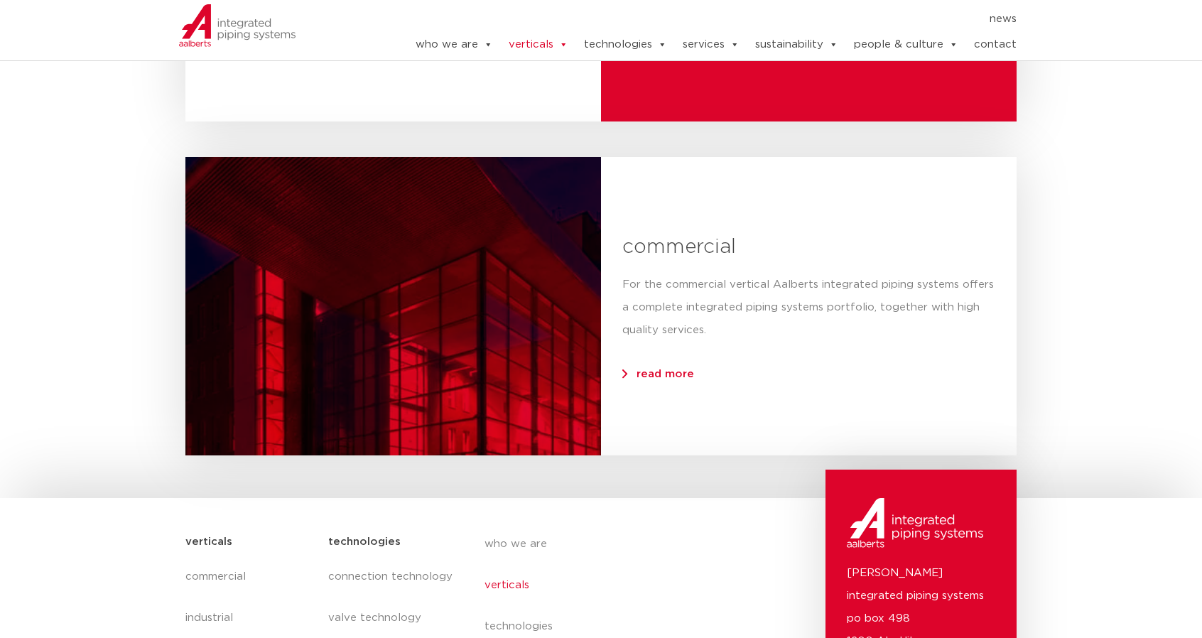
scroll to position [3392, 0]
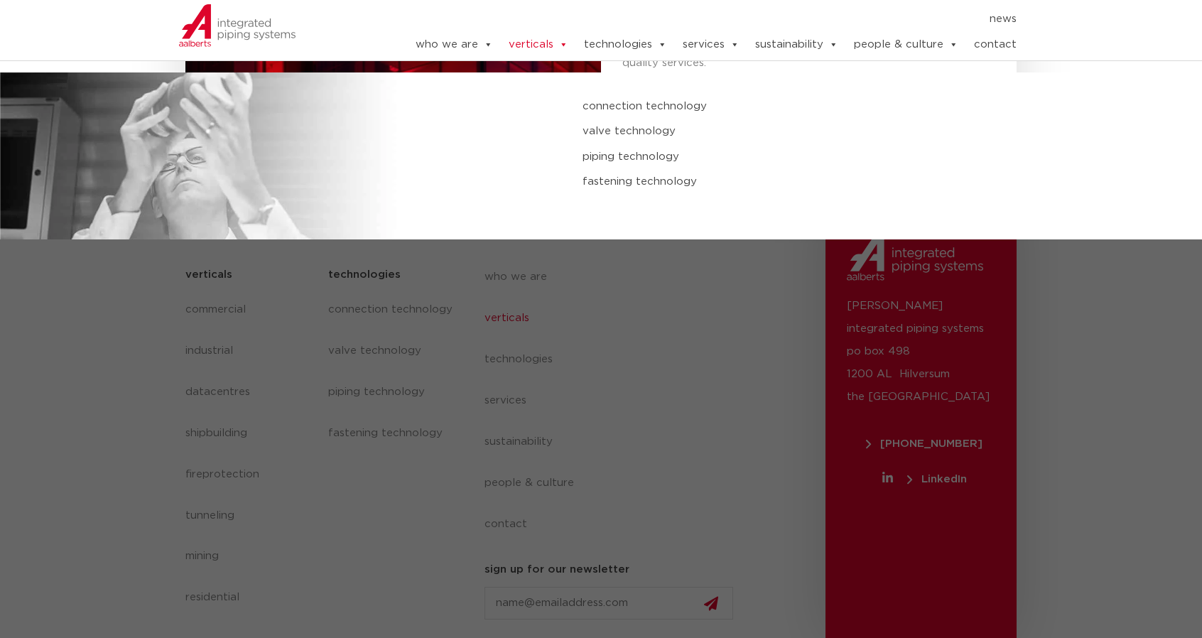
click at [645, 55] on link "technologies" at bounding box center [625, 45] width 83 height 28
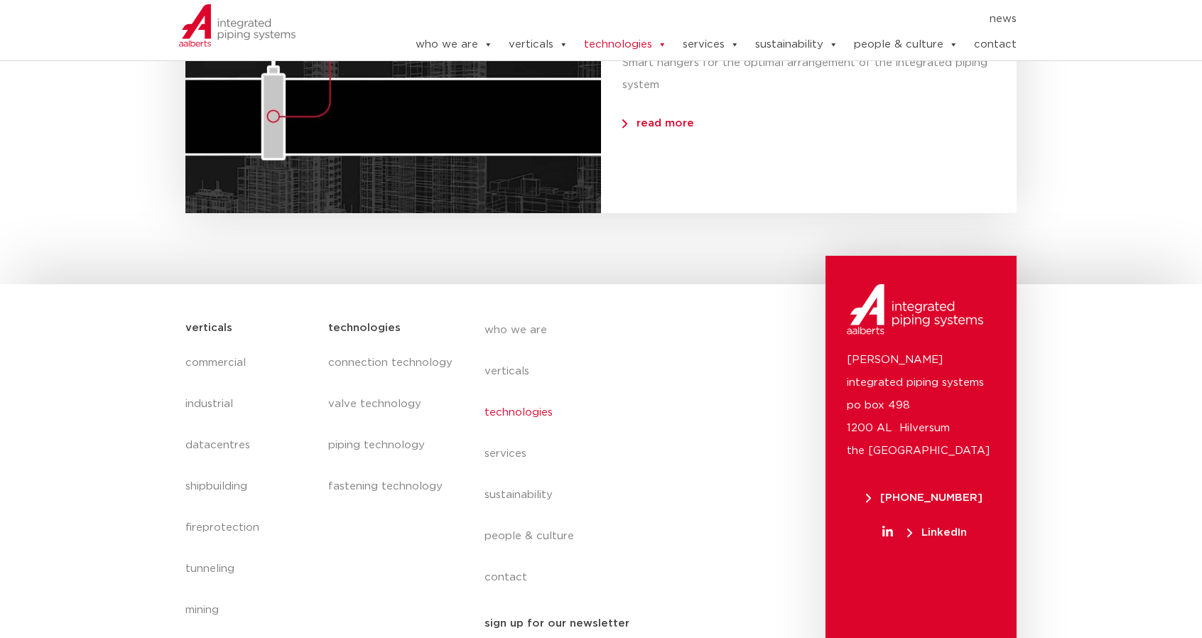
scroll to position [1251, 0]
